Goal: Feedback & Contribution: Submit feedback/report problem

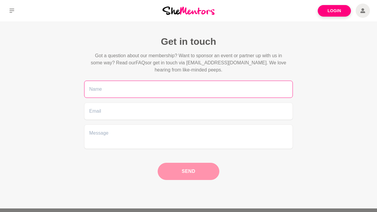
paste input "[PERSON_NAME]"
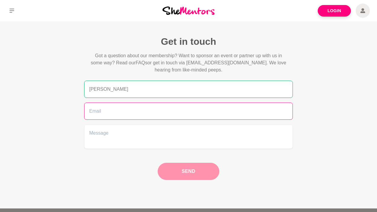
type input "[PERSON_NAME]"
click at [139, 109] on input "email" at bounding box center [188, 111] width 209 height 17
paste input "[PERSON_NAME][EMAIL_ADDRESS][PERSON_NAME][DOMAIN_NAME]"
click at [90, 113] on input "[PERSON_NAME][EMAIL_ADDRESS][PERSON_NAME][DOMAIN_NAME]" at bounding box center [188, 111] width 209 height 17
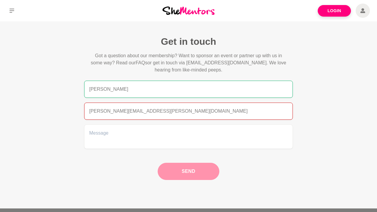
type input "[PERSON_NAME][EMAIL_ADDRESS][PERSON_NAME][DOMAIN_NAME]"
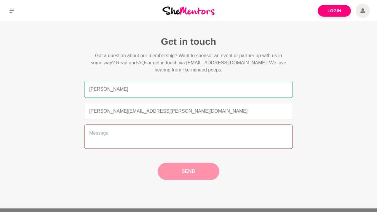
click at [168, 133] on textarea at bounding box center [188, 137] width 209 height 24
paste textarea "We’d love to explore having [PERSON_NAME], CFO & leadership expert, as a keynot…"
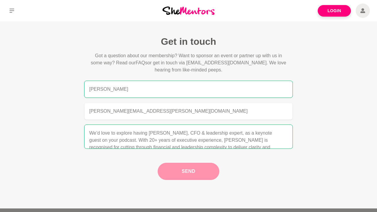
scroll to position [23, 0]
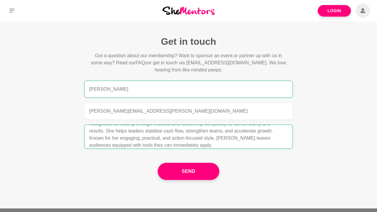
type textarea "We’d love to explore having [PERSON_NAME], CFO & leadership expert, as a keynot…"
click at [62, 116] on div "Get in touch Got a question about our membership? Want to sponsor an event or p…" at bounding box center [188, 108] width 377 height 145
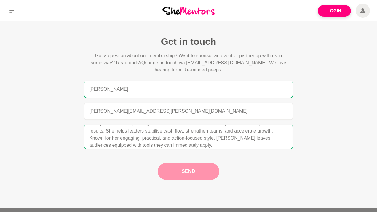
click at [179, 173] on button "Send" at bounding box center [189, 171] width 62 height 17
